Goal: Task Accomplishment & Management: Complete application form

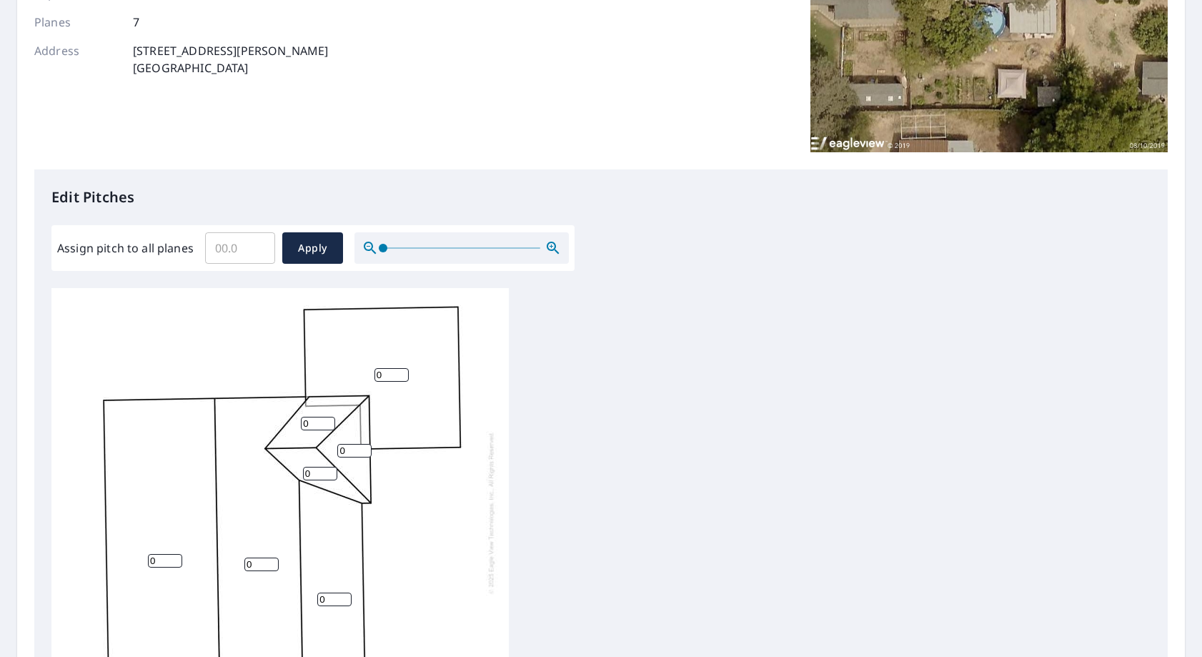
scroll to position [357, 0]
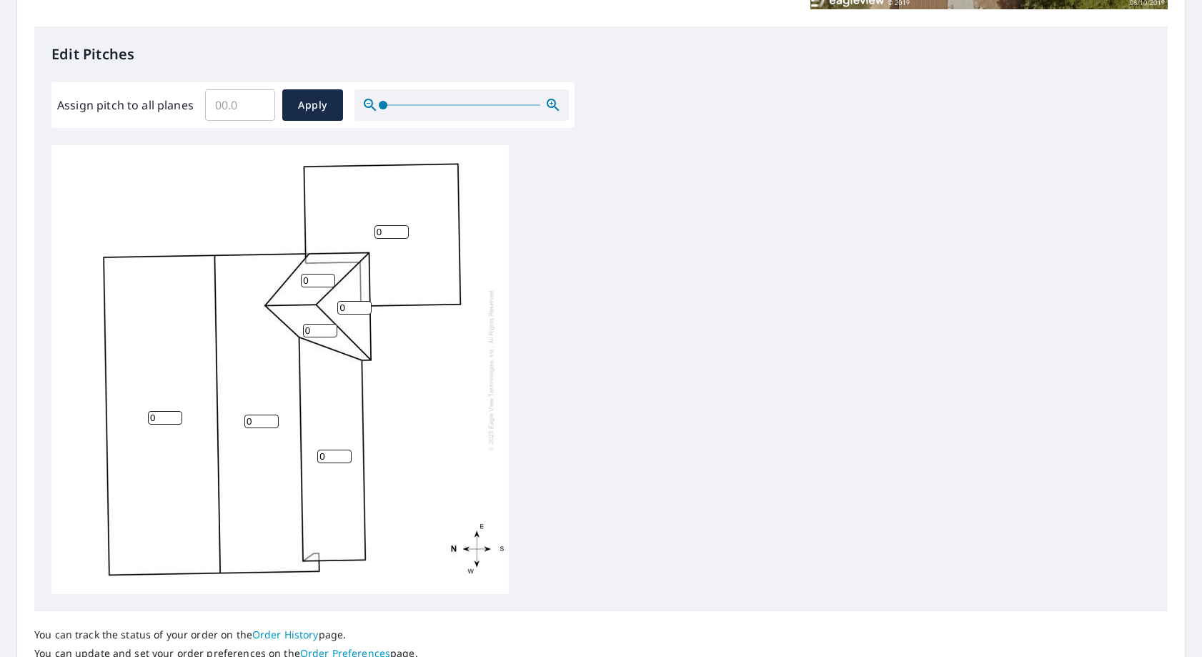
drag, startPoint x: 168, startPoint y: 415, endPoint x: 159, endPoint y: 415, distance: 8.6
click at [159, 415] on input "0" at bounding box center [165, 418] width 34 height 14
click at [174, 413] on input "1" at bounding box center [165, 418] width 34 height 14
click at [174, 413] on input "2" at bounding box center [165, 418] width 34 height 14
click at [174, 413] on input "3" at bounding box center [165, 418] width 34 height 14
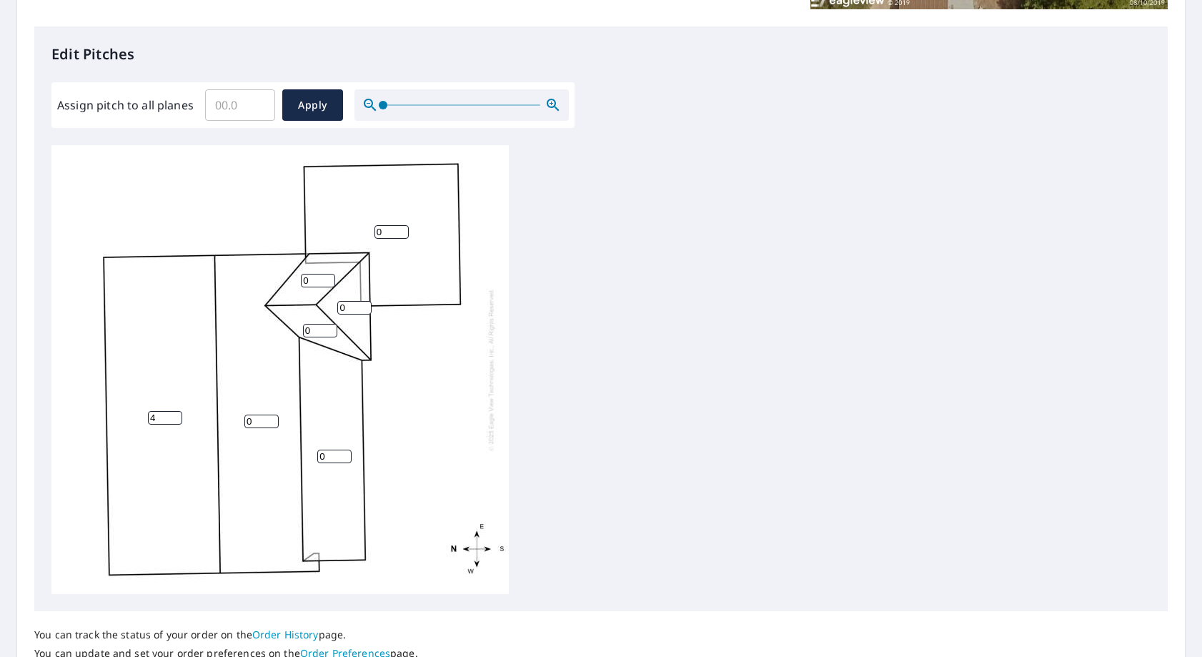
click at [174, 413] on input "4" at bounding box center [165, 418] width 34 height 14
type input "5"
click at [174, 413] on input "5" at bounding box center [165, 418] width 34 height 14
click at [271, 416] on input "1" at bounding box center [261, 421] width 34 height 14
click at [271, 416] on input "2" at bounding box center [261, 421] width 34 height 14
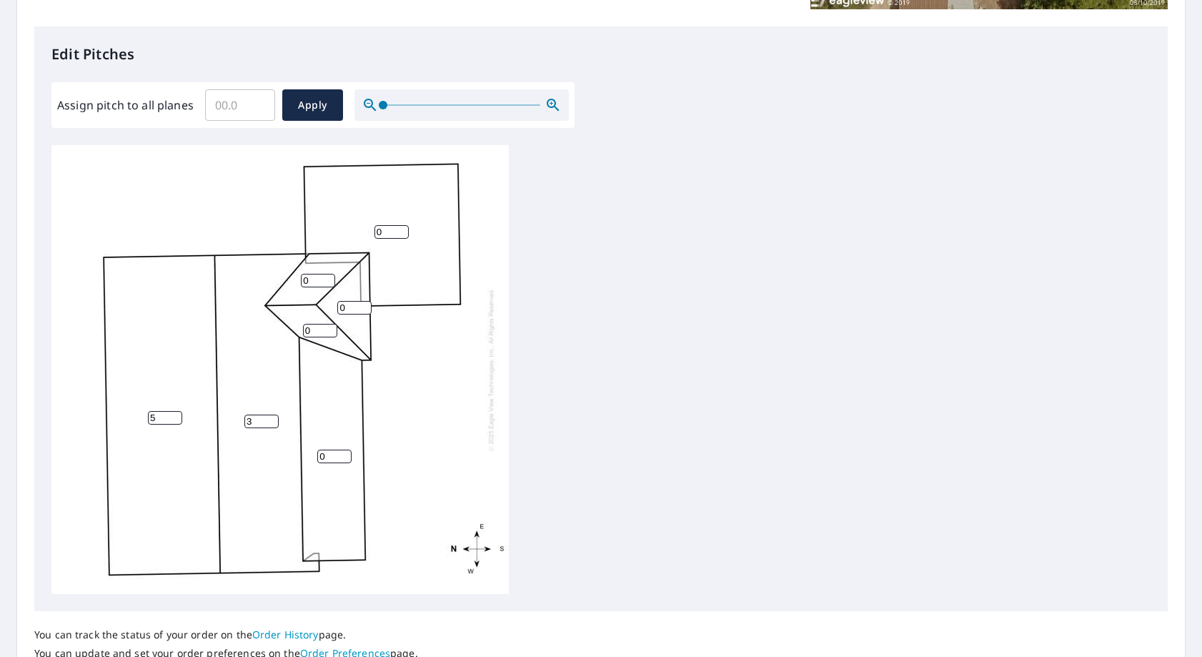
click at [271, 416] on input "3" at bounding box center [261, 421] width 34 height 14
click at [271, 416] on input "4" at bounding box center [261, 421] width 34 height 14
type input "5"
click at [271, 416] on input "5" at bounding box center [261, 421] width 34 height 14
click at [329, 277] on input "1" at bounding box center [318, 281] width 34 height 14
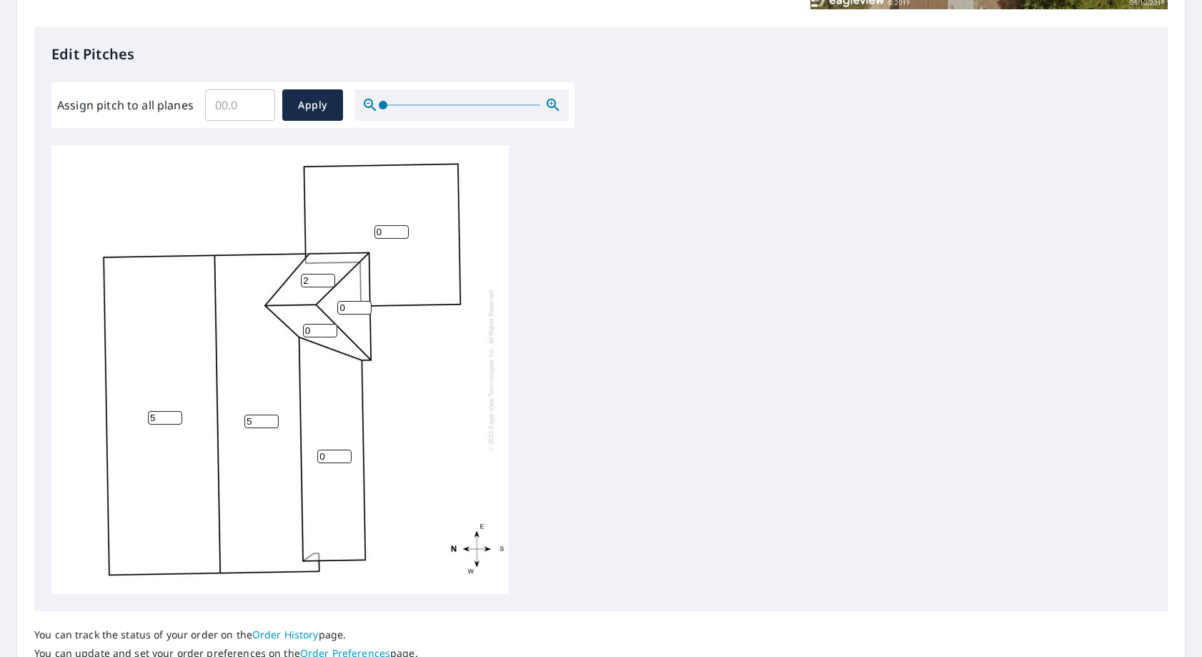
click at [329, 277] on input "2" at bounding box center [318, 281] width 34 height 14
click at [329, 277] on input "3" at bounding box center [318, 281] width 34 height 14
click at [329, 277] on input "4" at bounding box center [318, 281] width 34 height 14
type input "5"
click at [329, 277] on input "5" at bounding box center [318, 281] width 34 height 14
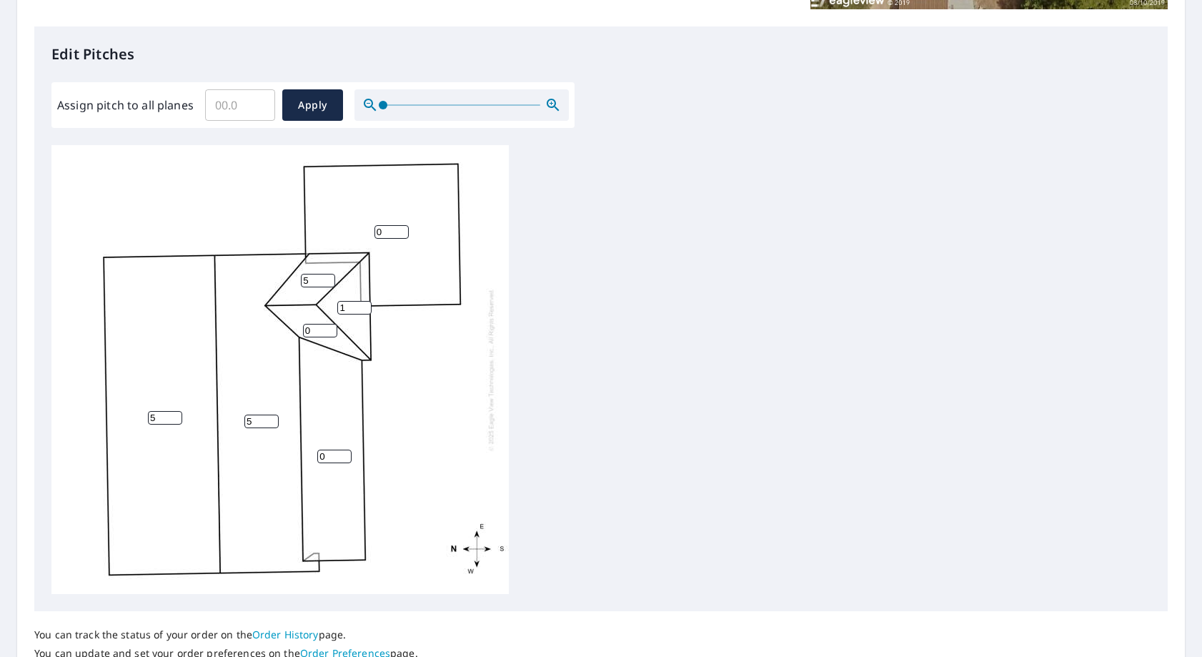
click at [365, 304] on input "1" at bounding box center [354, 308] width 34 height 14
click at [365, 304] on input "2" at bounding box center [354, 308] width 34 height 14
click at [365, 304] on input "3" at bounding box center [354, 308] width 34 height 14
click at [365, 304] on input "4" at bounding box center [354, 308] width 34 height 14
type input "5"
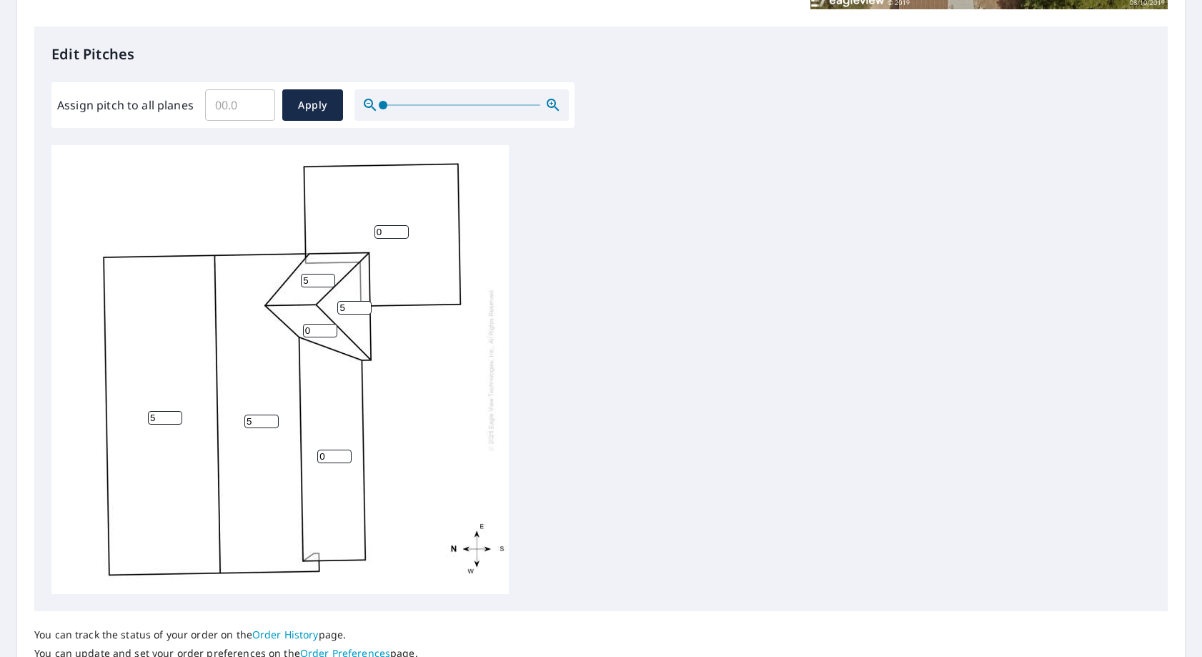
click at [365, 304] on input "5" at bounding box center [354, 308] width 34 height 14
click at [331, 327] on input "1" at bounding box center [320, 331] width 34 height 14
click at [331, 327] on input "2" at bounding box center [320, 331] width 34 height 14
click at [331, 327] on input "3" at bounding box center [320, 331] width 34 height 14
click at [331, 327] on input "4" at bounding box center [320, 331] width 34 height 14
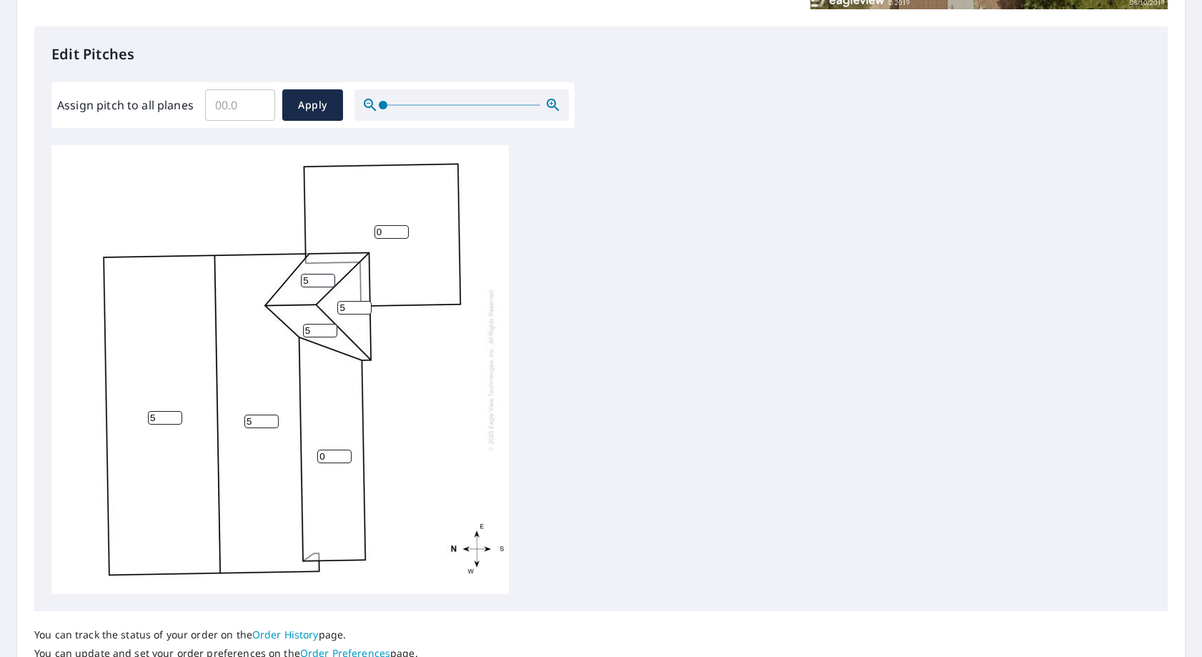
type input "5"
click at [331, 327] on input "5" at bounding box center [320, 331] width 34 height 14
click at [346, 452] on input "1" at bounding box center [334, 456] width 34 height 14
type input "2"
click at [346, 452] on input "2" at bounding box center [334, 456] width 34 height 14
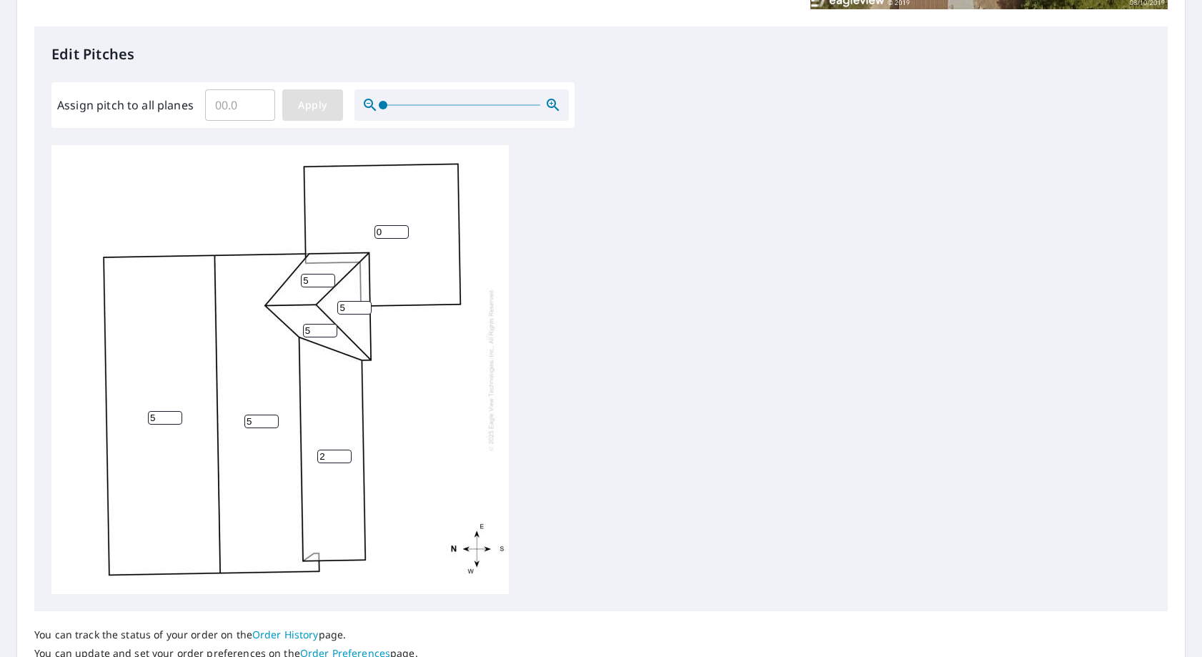
click at [311, 104] on span "Apply" at bounding box center [313, 105] width 38 height 18
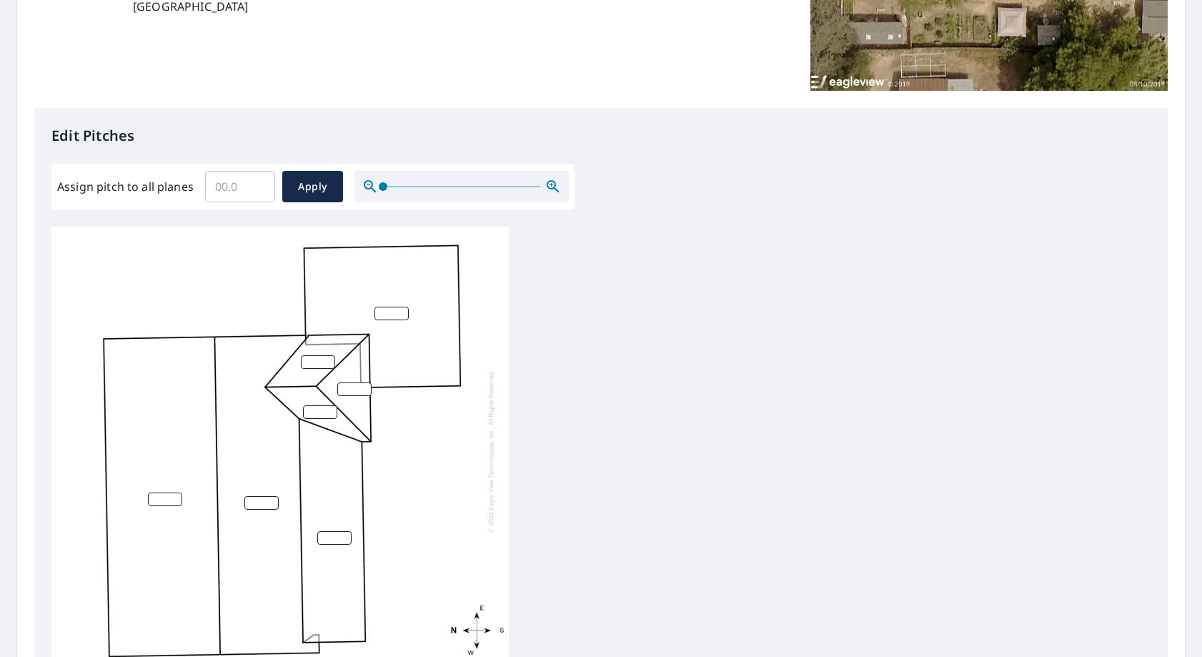
scroll to position [286, 0]
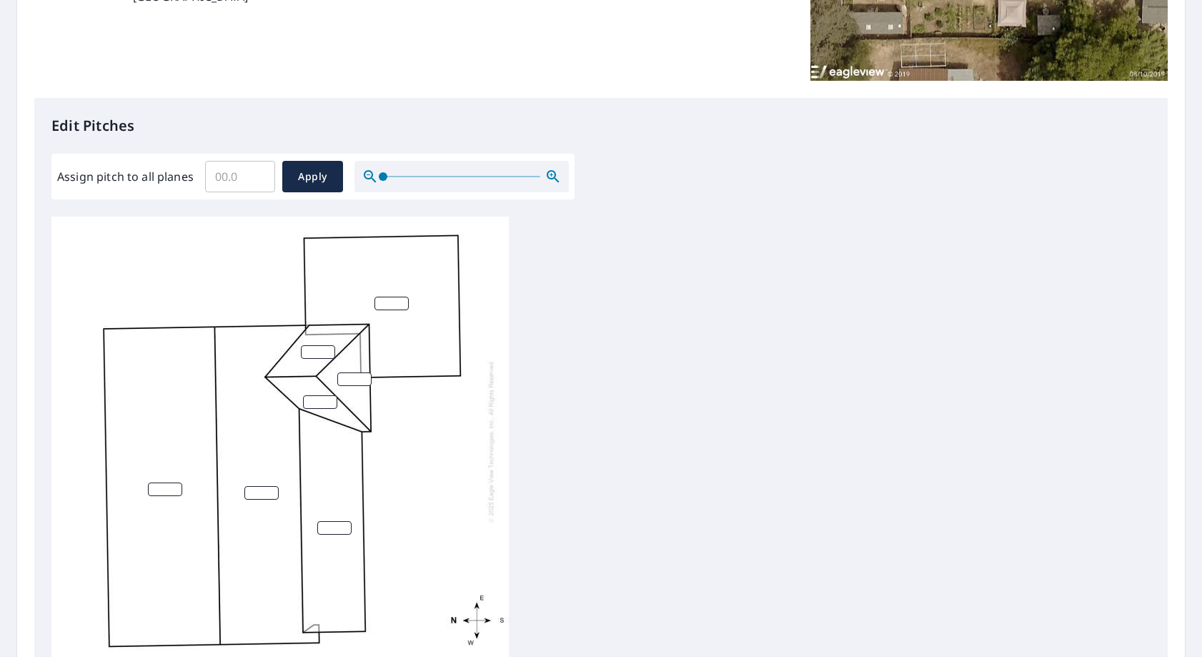
click at [379, 305] on input "number" at bounding box center [391, 303] width 34 height 14
type input "0"
click at [399, 304] on input "0" at bounding box center [391, 303] width 34 height 14
click at [327, 349] on input "1" at bounding box center [318, 352] width 34 height 14
click at [327, 349] on input "2" at bounding box center [318, 352] width 34 height 14
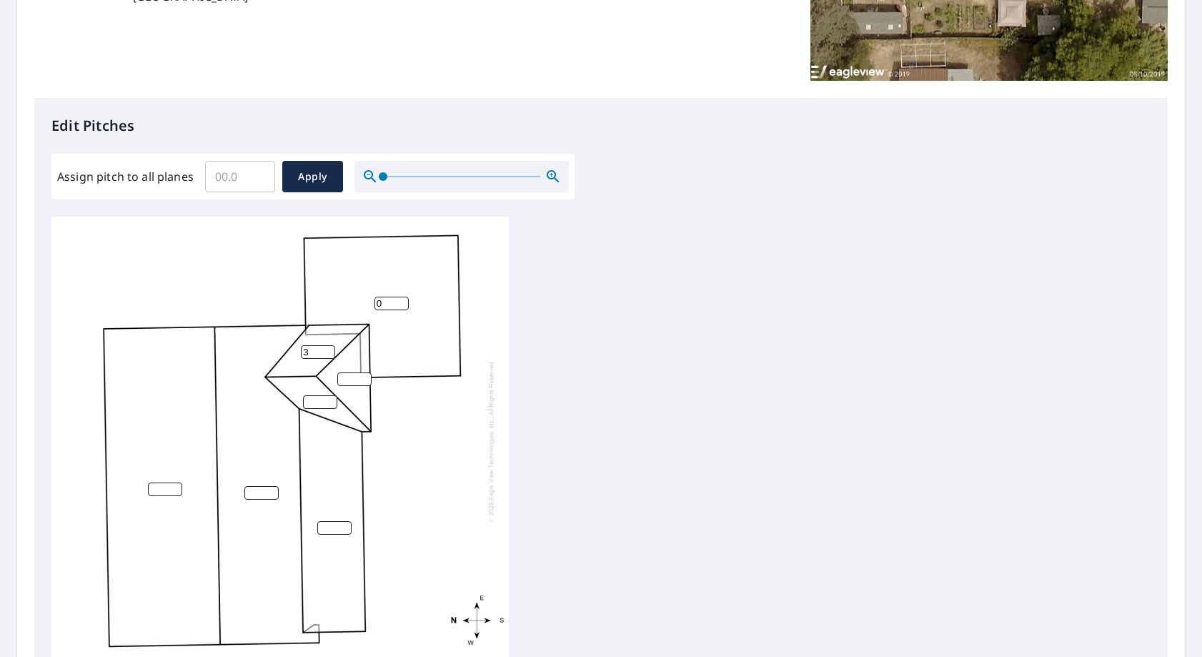
click at [327, 349] on input "3" at bounding box center [318, 352] width 34 height 14
click at [327, 349] on input "4" at bounding box center [318, 352] width 34 height 14
type input "5"
click at [327, 349] on input "5" at bounding box center [318, 352] width 34 height 14
click at [365, 378] on input "1" at bounding box center [354, 379] width 34 height 14
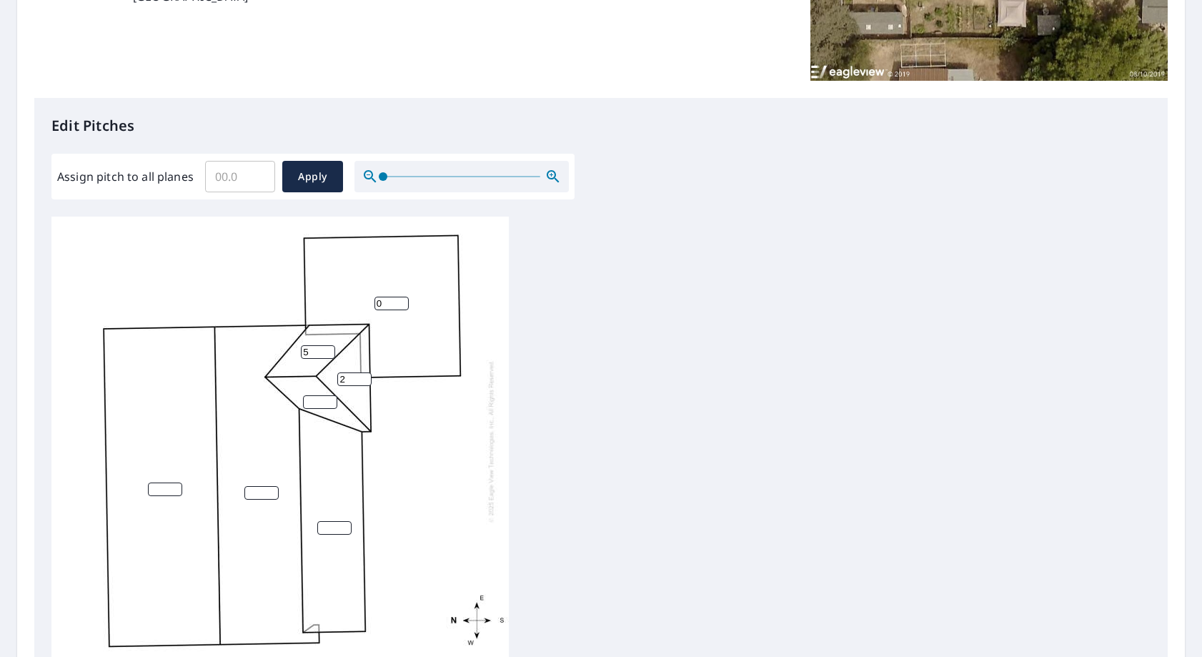
click at [365, 378] on input "2" at bounding box center [354, 379] width 34 height 14
click at [365, 378] on input "3" at bounding box center [354, 379] width 34 height 14
click at [365, 378] on input "4" at bounding box center [354, 379] width 34 height 14
type input "5"
click at [365, 378] on input "5" at bounding box center [354, 379] width 34 height 14
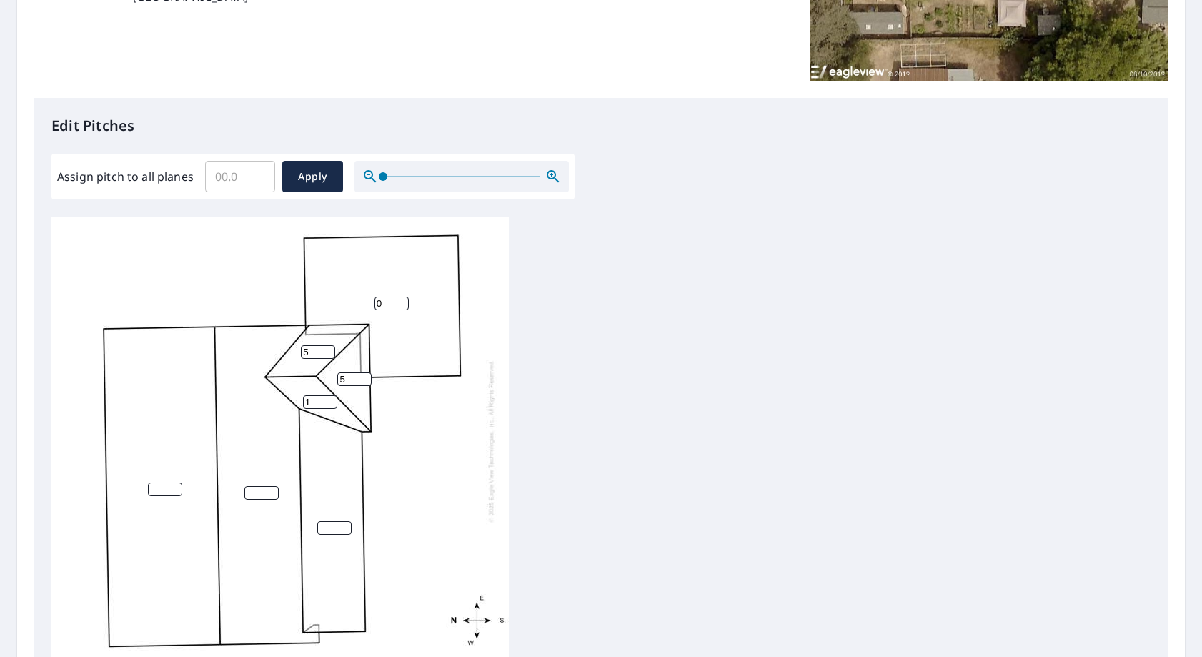
click at [330, 399] on input "1" at bounding box center [320, 402] width 34 height 14
click at [330, 399] on input "2" at bounding box center [320, 402] width 34 height 14
click at [330, 399] on input "3" at bounding box center [320, 402] width 34 height 14
click at [330, 399] on input "4" at bounding box center [320, 402] width 34 height 14
type input "5"
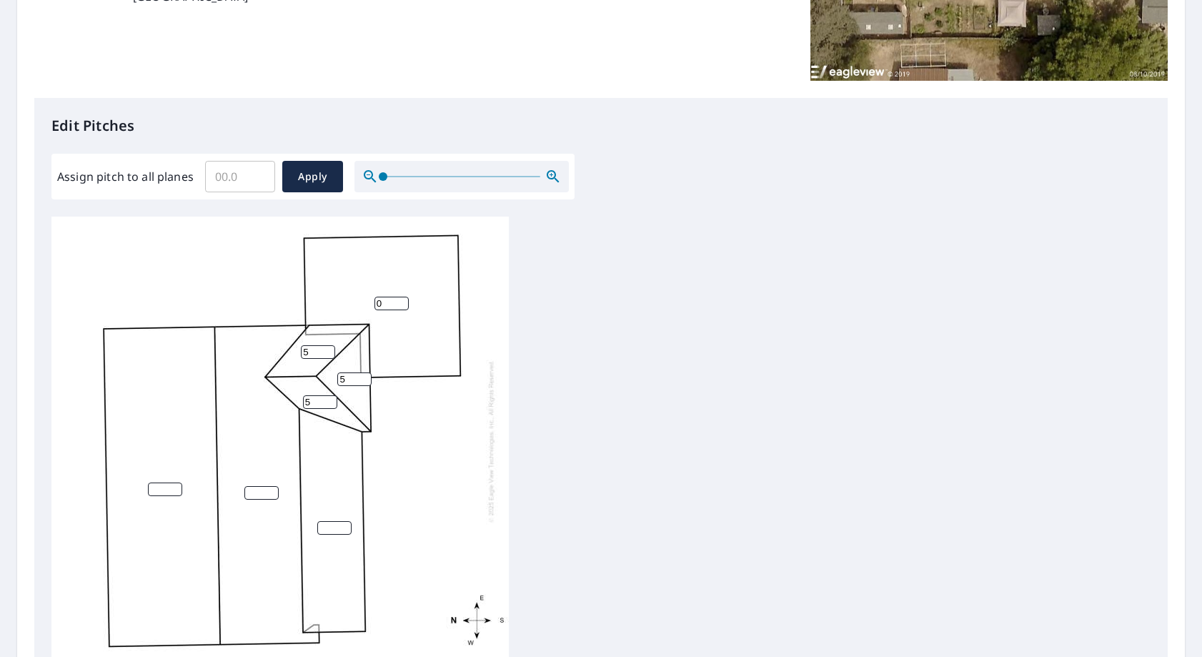
click at [330, 399] on input "5" at bounding box center [320, 402] width 34 height 14
click at [345, 530] on input "0" at bounding box center [334, 528] width 34 height 14
click at [344, 523] on input "1" at bounding box center [334, 528] width 34 height 14
type input "2"
click at [344, 523] on input "2" at bounding box center [334, 528] width 34 height 14
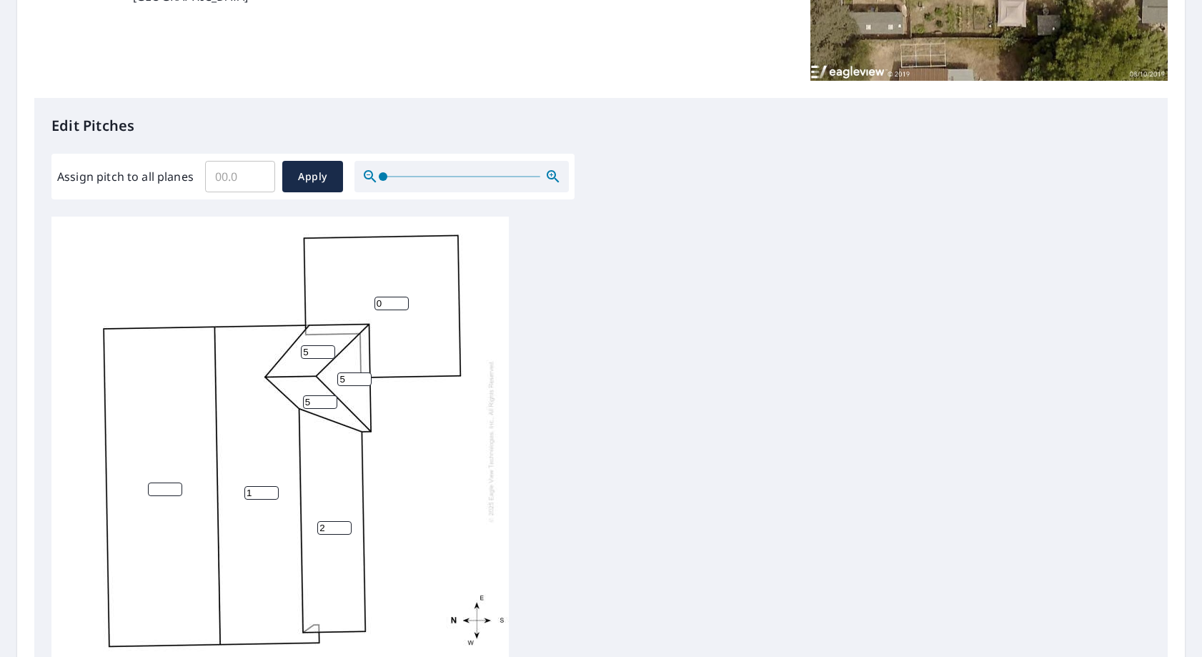
click at [273, 490] on input "1" at bounding box center [261, 493] width 34 height 14
click at [273, 490] on input "2" at bounding box center [261, 493] width 34 height 14
click at [273, 490] on input "3" at bounding box center [261, 493] width 34 height 14
click at [273, 490] on input "4" at bounding box center [261, 493] width 34 height 14
type input "5"
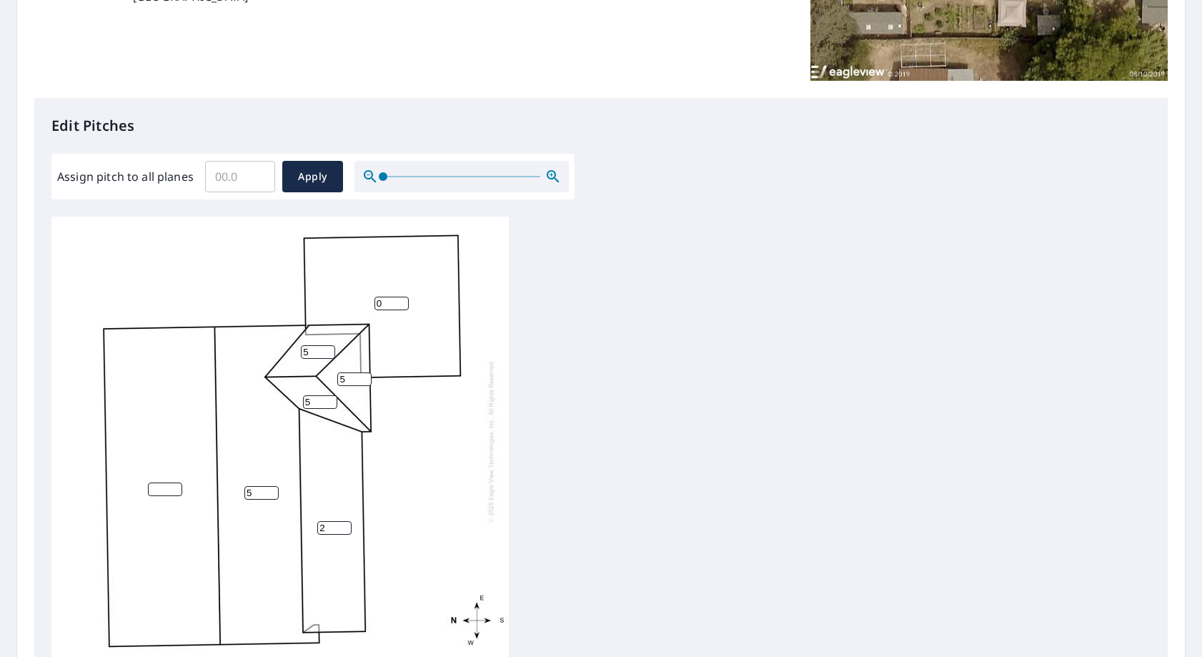
click at [273, 490] on input "5" at bounding box center [261, 493] width 34 height 14
click at [176, 484] on input "1" at bounding box center [165, 489] width 34 height 14
click at [176, 484] on input "2" at bounding box center [165, 489] width 34 height 14
click at [176, 484] on input "3" at bounding box center [165, 489] width 34 height 14
click at [176, 484] on input "4" at bounding box center [165, 489] width 34 height 14
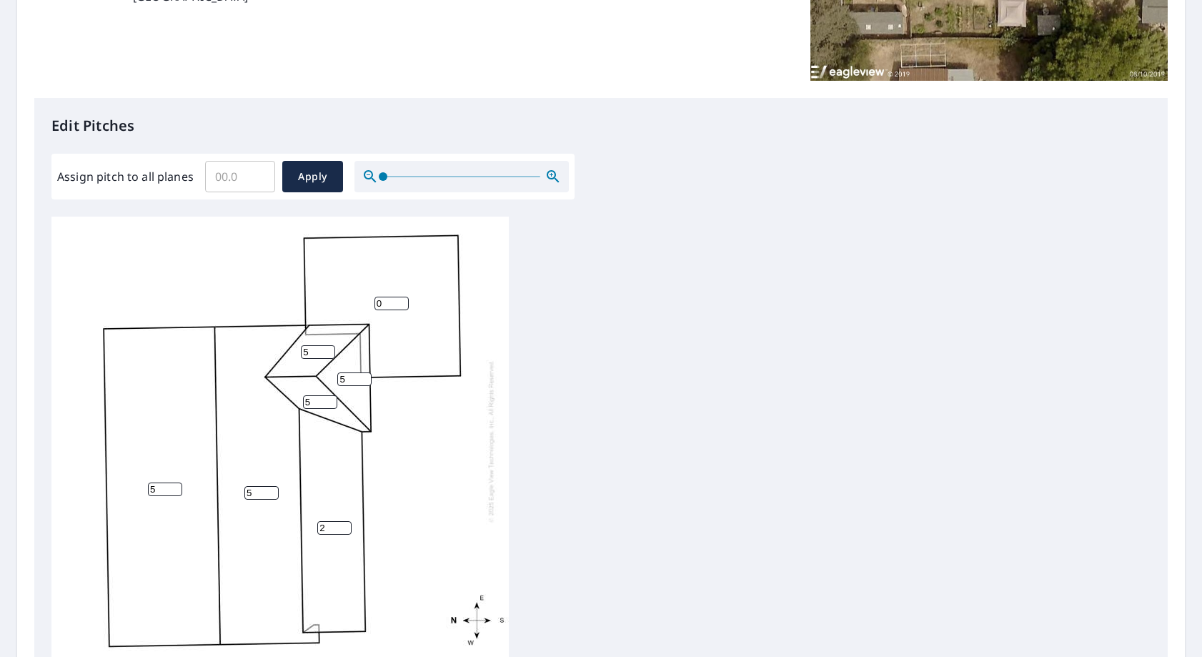
type input "5"
click at [176, 484] on input "5" at bounding box center [165, 489] width 34 height 14
click at [616, 461] on div "5 5 0 2 5 5 5" at bounding box center [600, 440] width 1099 height 449
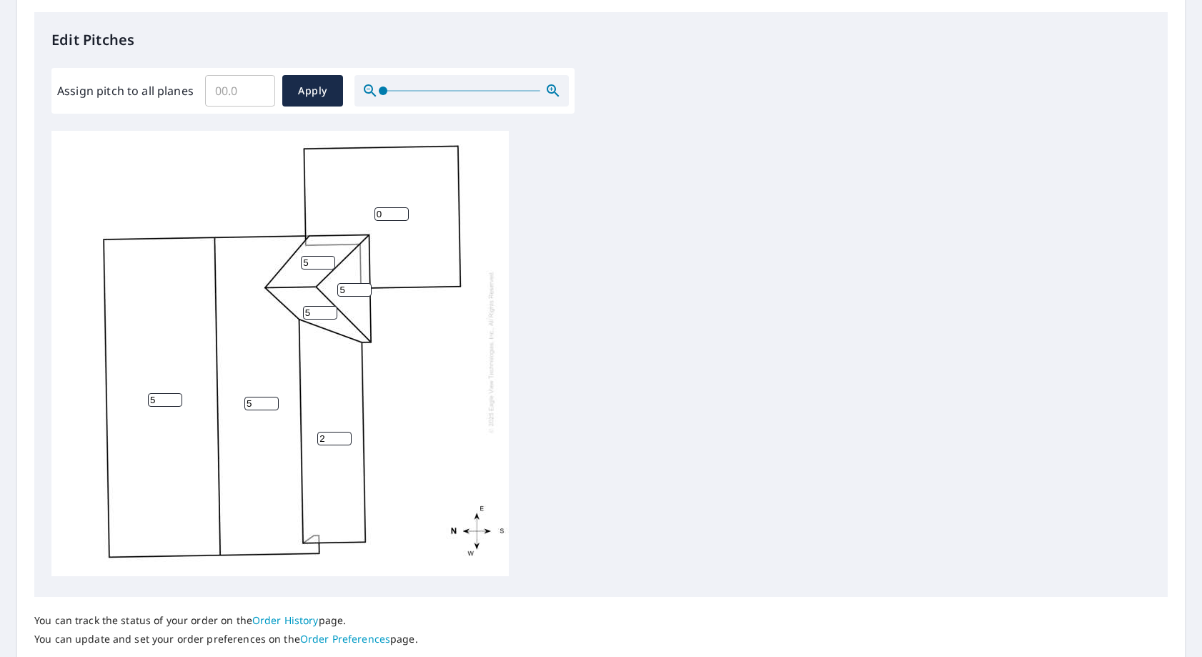
scroll to position [474, 0]
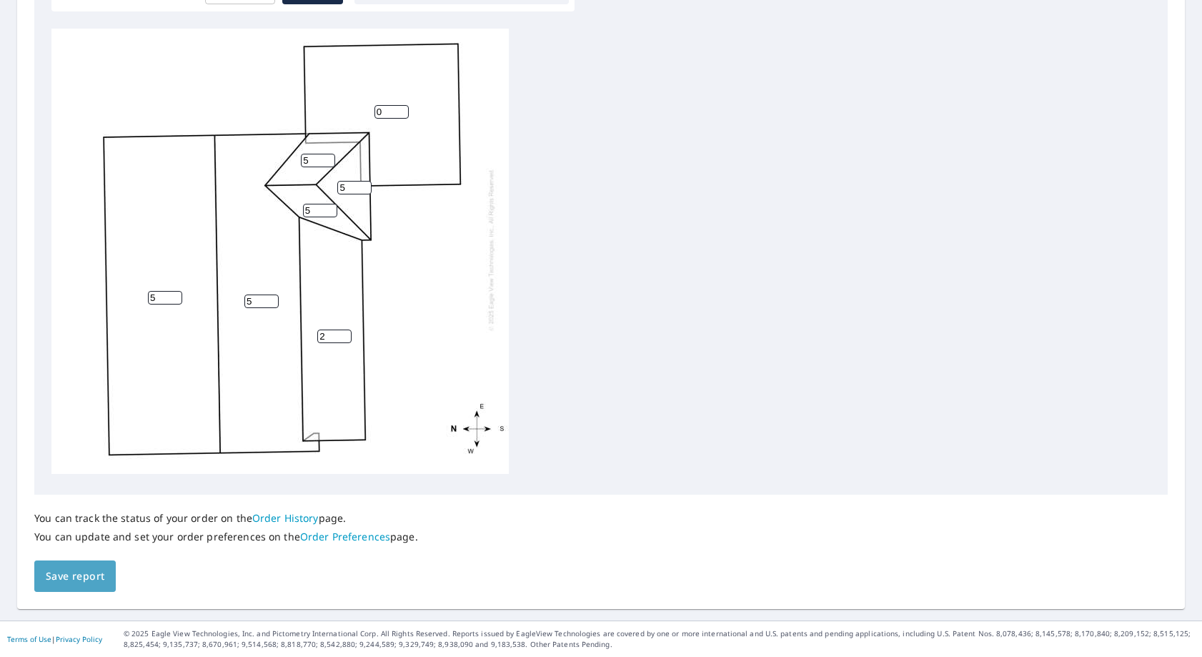
click at [99, 576] on span "Save report" at bounding box center [75, 576] width 59 height 18
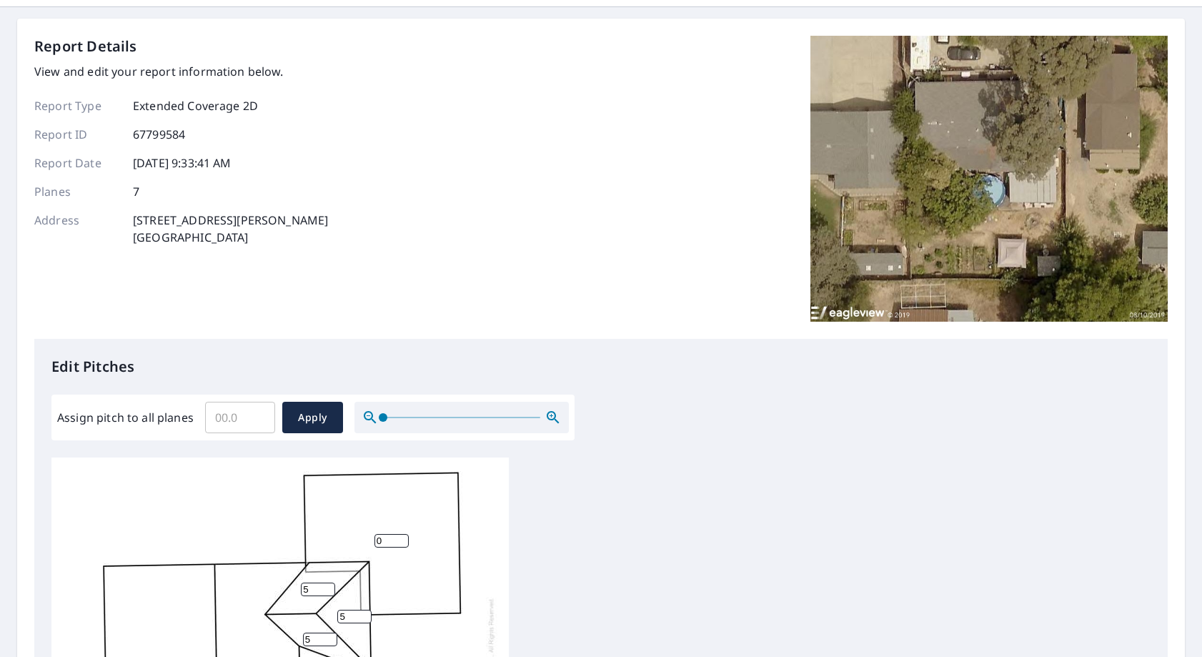
scroll to position [0, 0]
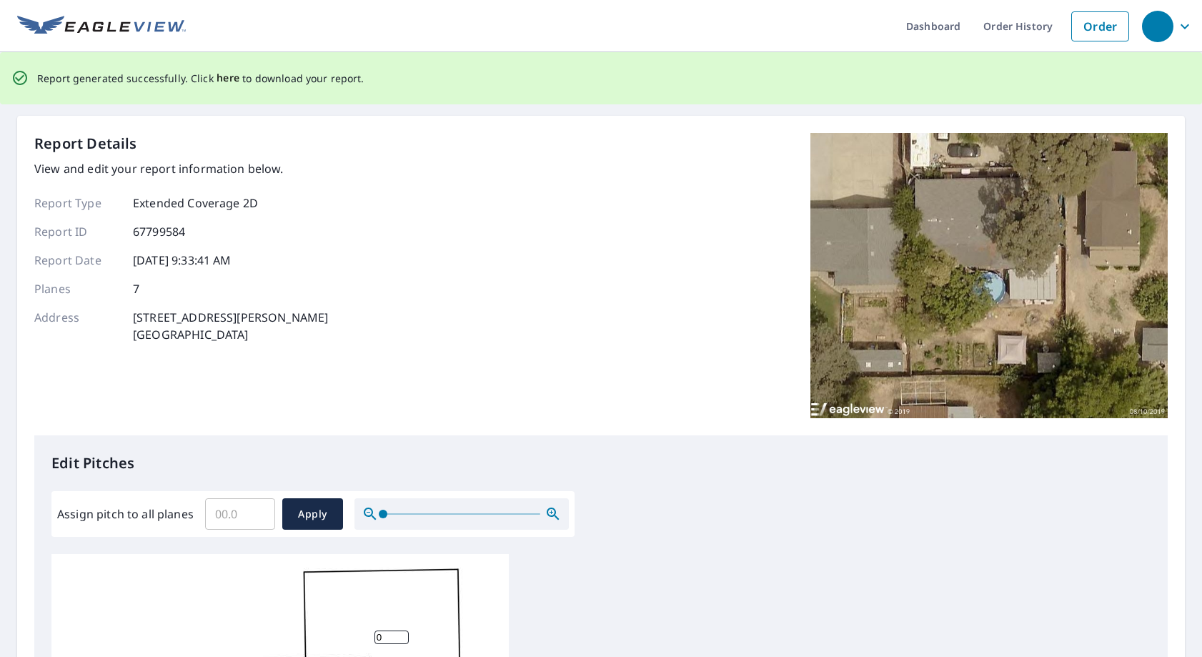
click at [225, 74] on span "here" at bounding box center [228, 78] width 24 height 18
